Goal: Task Accomplishment & Management: Manage account settings

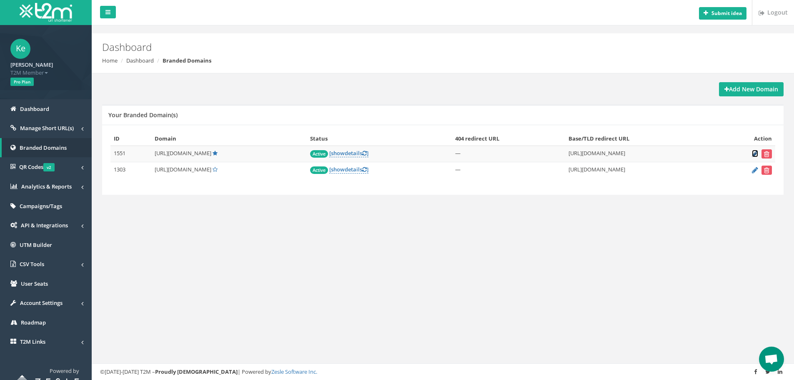
click at [754, 151] on icon at bounding box center [755, 153] width 6 height 5
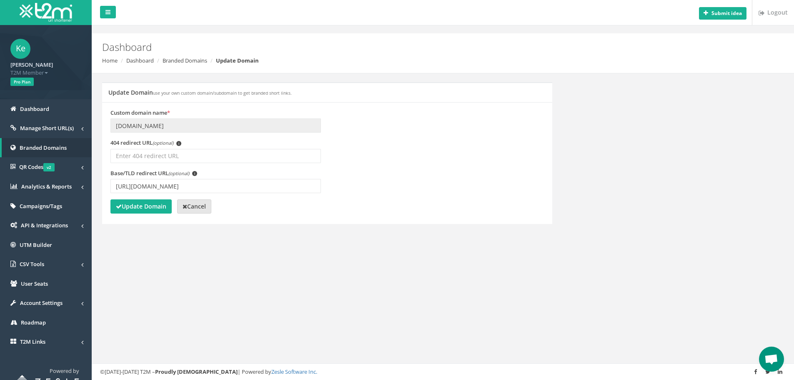
click at [190, 209] on strong "Cancel" at bounding box center [194, 206] width 23 height 8
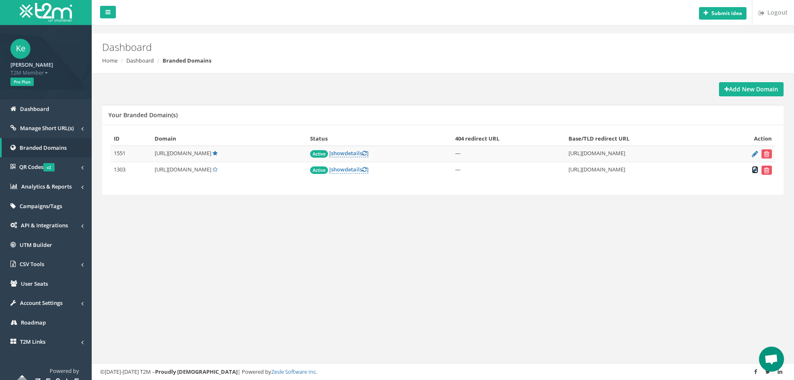
click at [753, 170] on icon at bounding box center [755, 169] width 6 height 5
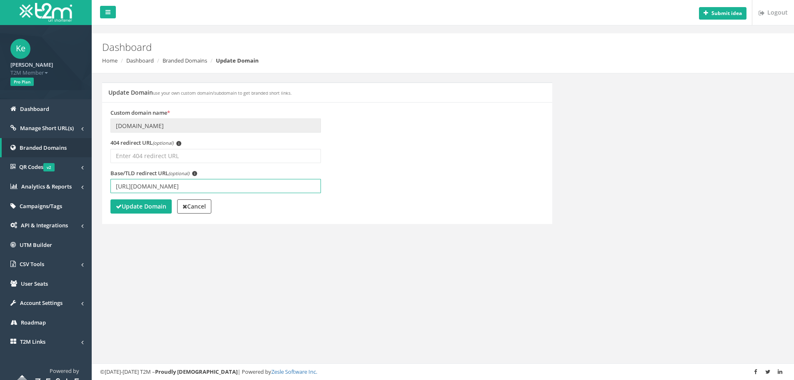
click at [188, 186] on input "[URL][DOMAIN_NAME]" at bounding box center [216, 186] width 211 height 14
type input "[URL][DOMAIN_NAME]"
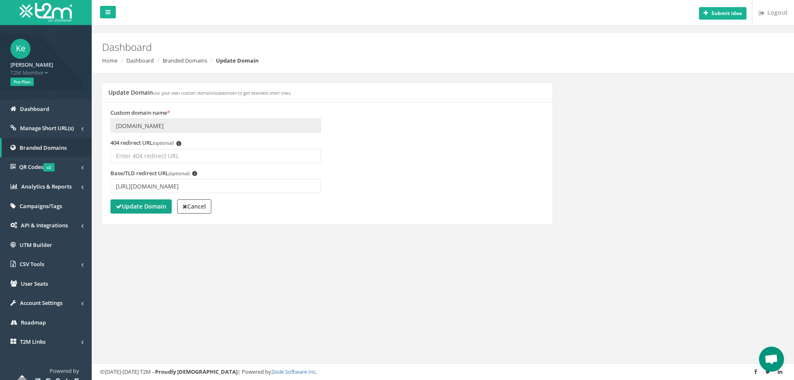
click at [154, 210] on strong "Update Domain" at bounding box center [141, 206] width 50 height 8
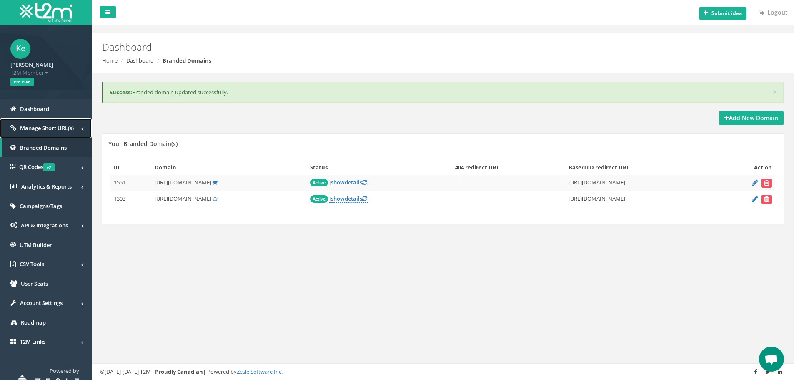
click at [73, 130] on span "Manage Short URL(s)" at bounding box center [47, 128] width 54 height 8
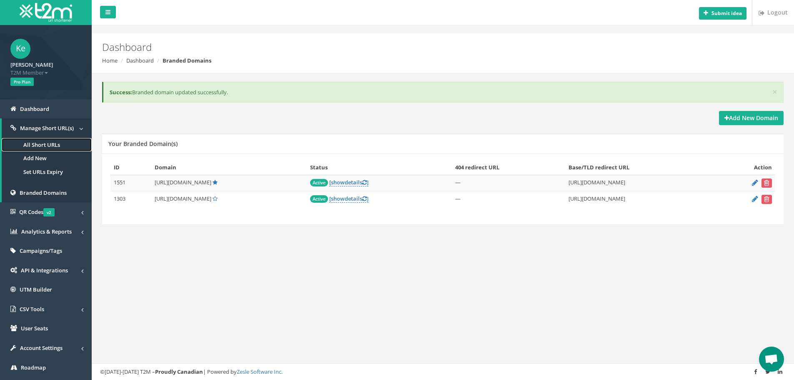
click at [55, 149] on link "All Short URLs" at bounding box center [47, 145] width 90 height 14
